Goal: Manage account settings

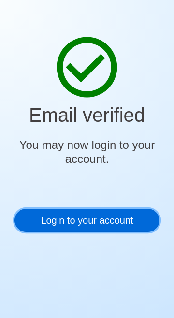
click at [108, 219] on link "Login to your account" at bounding box center [87, 220] width 145 height 23
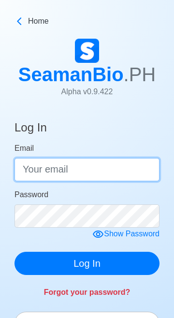
click at [123, 159] on input "Email" at bounding box center [87, 169] width 145 height 23
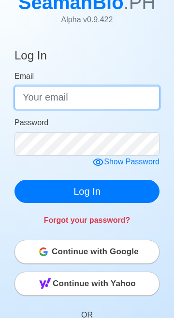
scroll to position [72, 0]
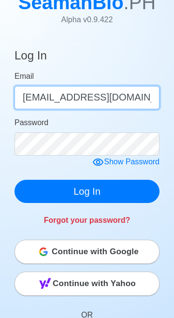
type input "felizarta.j23@gmail.com"
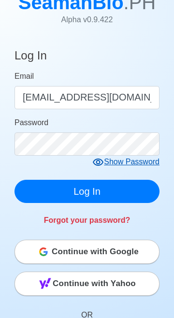
click at [148, 151] on form "Email felizarta.j23@gmail.com Password Show Password Log In" at bounding box center [87, 137] width 145 height 132
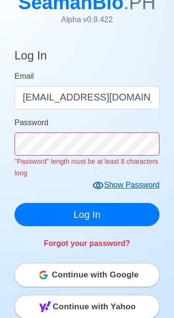
click at [146, 174] on form "Email felizarta.j23@gmail.com Password "Password" length must be at least 8 cha…" at bounding box center [87, 149] width 145 height 156
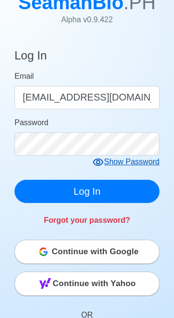
click at [141, 156] on div "Show Password" at bounding box center [125, 162] width 67 height 12
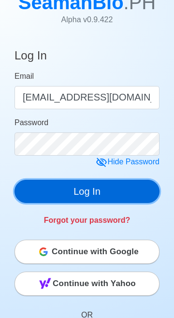
click at [98, 180] on button "Log In" at bounding box center [87, 191] width 145 height 23
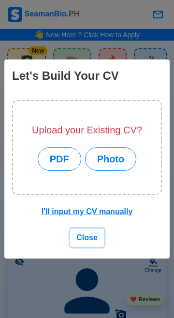
click at [92, 242] on span "Close" at bounding box center [86, 238] width 21 height 8
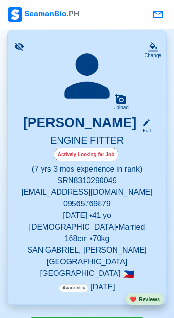
scroll to position [206, 0]
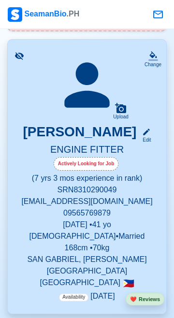
click at [151, 139] on div "Edit" at bounding box center [144, 139] width 13 height 7
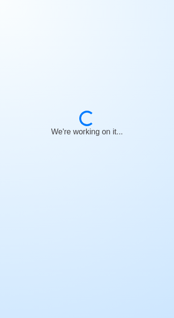
click at [88, 246] on body "Loading... We're working on it..." at bounding box center [87, 159] width 174 height 318
click at [79, 222] on body "Loading... Give us a second..." at bounding box center [87, 159] width 174 height 318
click at [88, 244] on body "Loading... Awaiting completion..." at bounding box center [87, 159] width 174 height 318
